Goal: Task Accomplishment & Management: Use online tool/utility

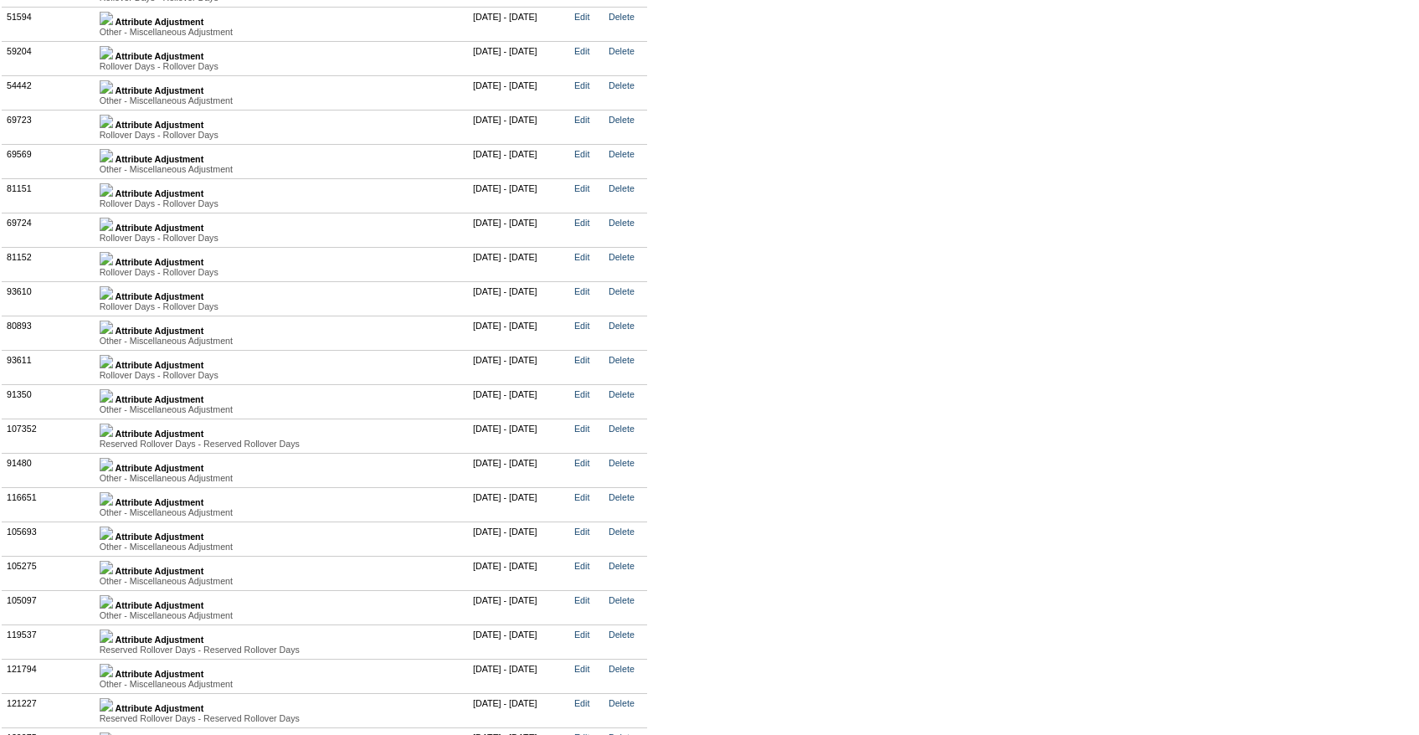
scroll to position [4337, 0]
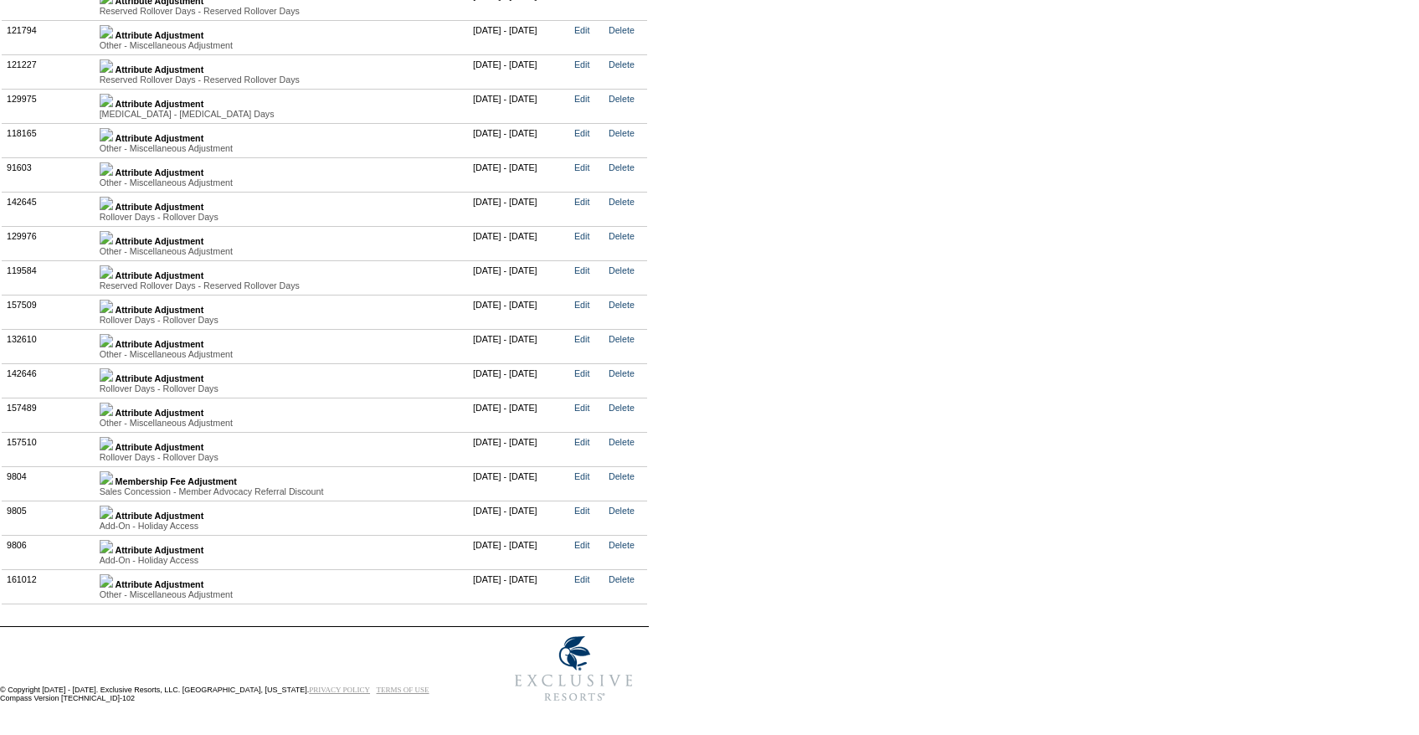
click at [113, 416] on img at bounding box center [106, 409] width 13 height 13
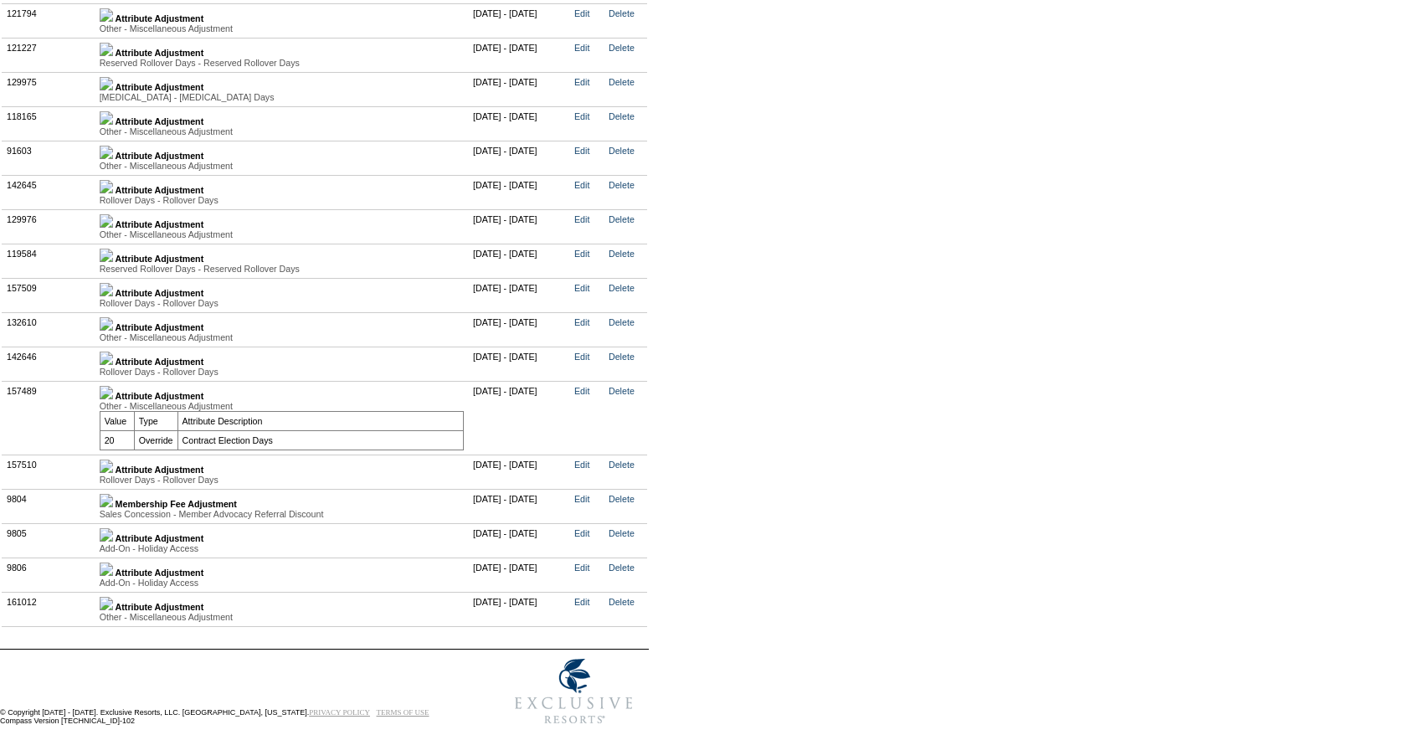
click at [113, 399] on img at bounding box center [106, 392] width 13 height 13
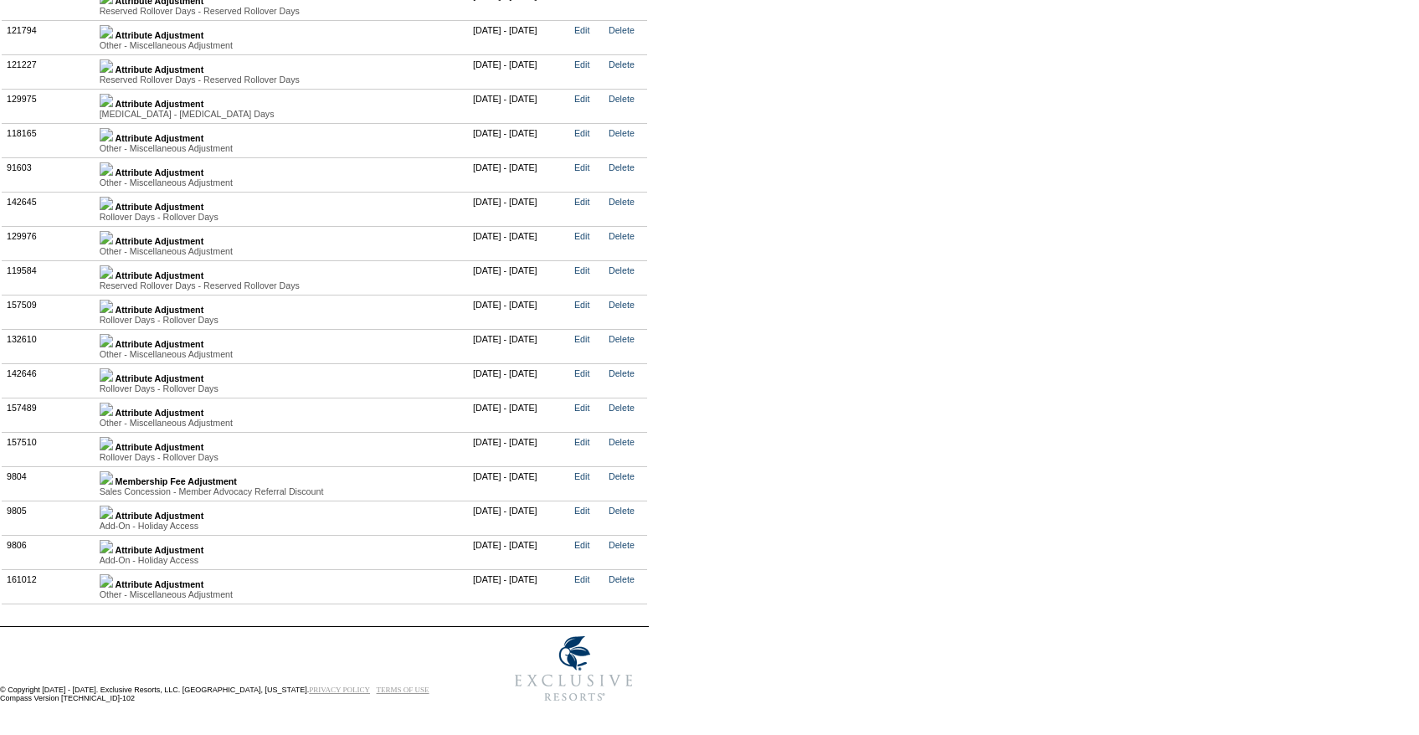
click at [113, 574] on img at bounding box center [106, 580] width 13 height 13
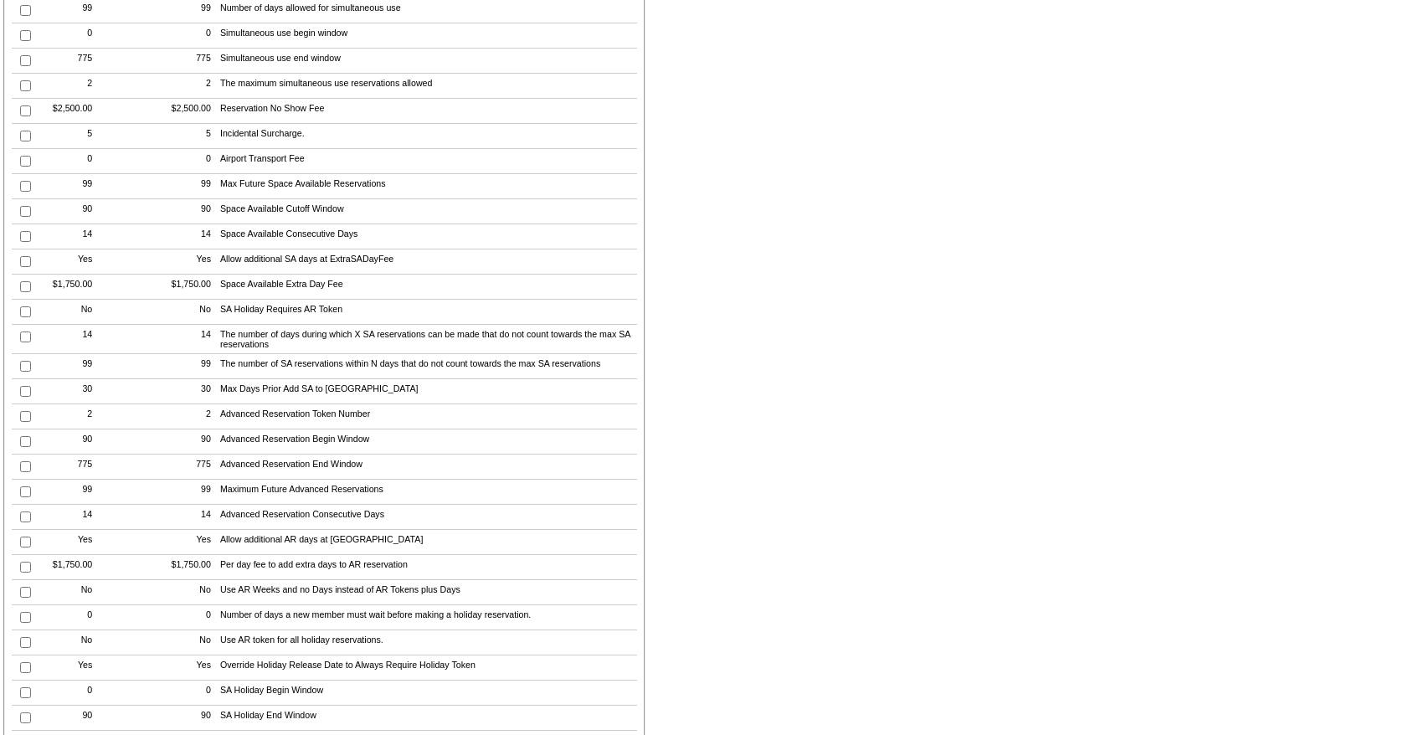
scroll to position [0, 0]
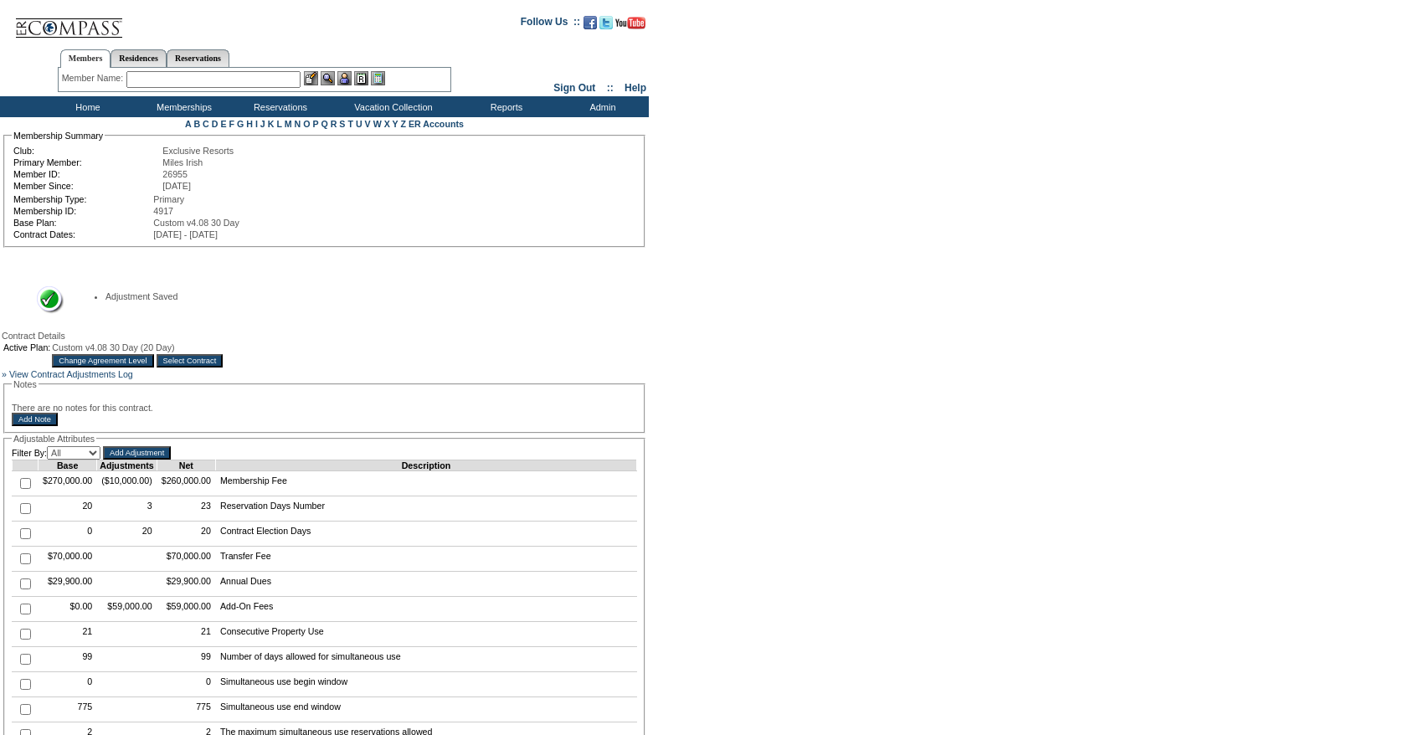
click at [174, 353] on span "Custom v4.08 30 Day (20 Day)" at bounding box center [113, 348] width 122 height 10
click at [224, 358] on input "Select Contract" at bounding box center [190, 360] width 67 height 13
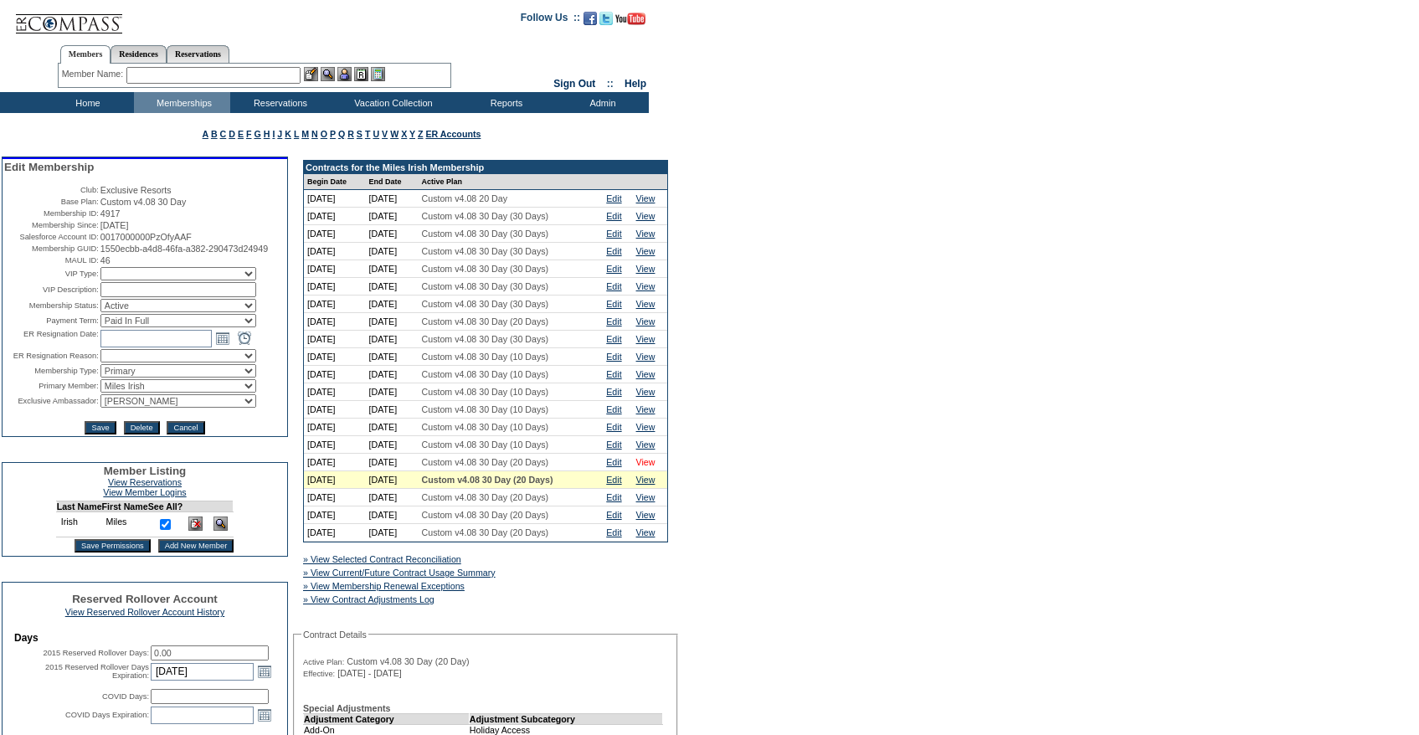
click at [646, 467] on link "View" at bounding box center [645, 462] width 19 height 10
